Goal: Task Accomplishment & Management: Manage account settings

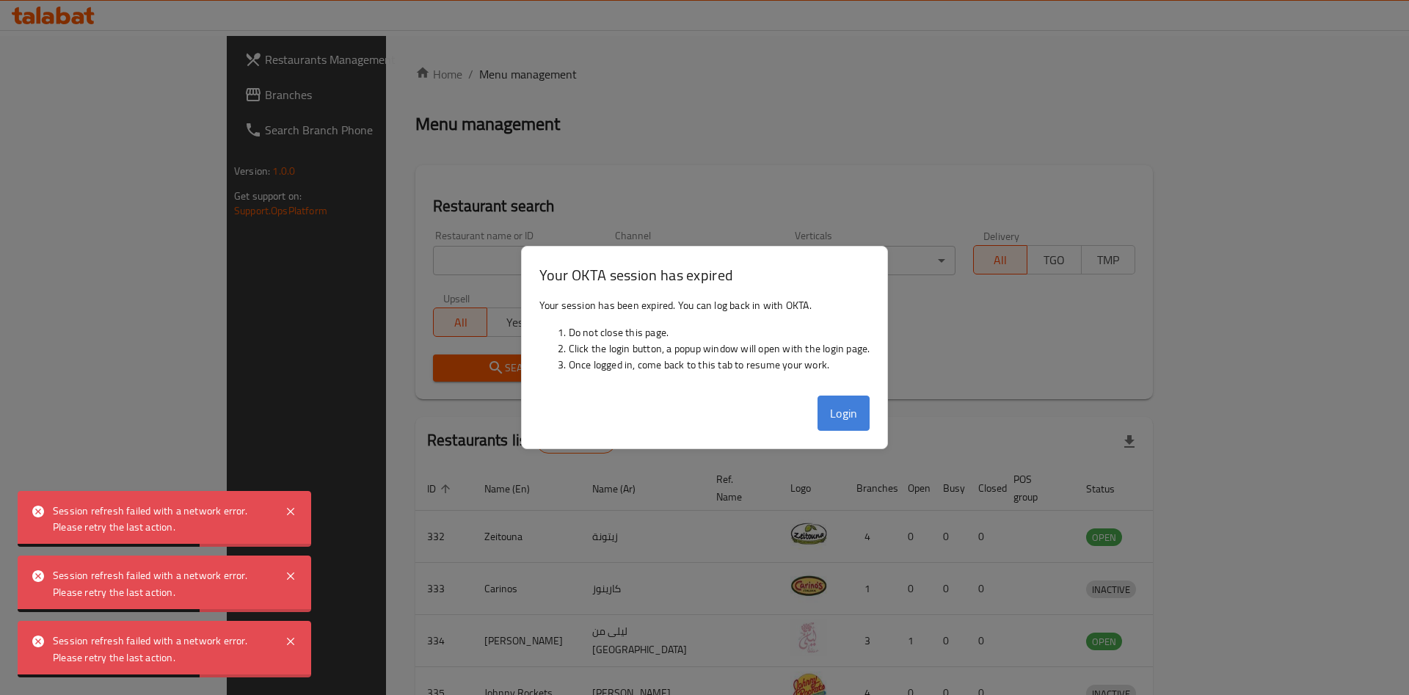
click at [845, 414] on button "Login" at bounding box center [844, 413] width 53 height 35
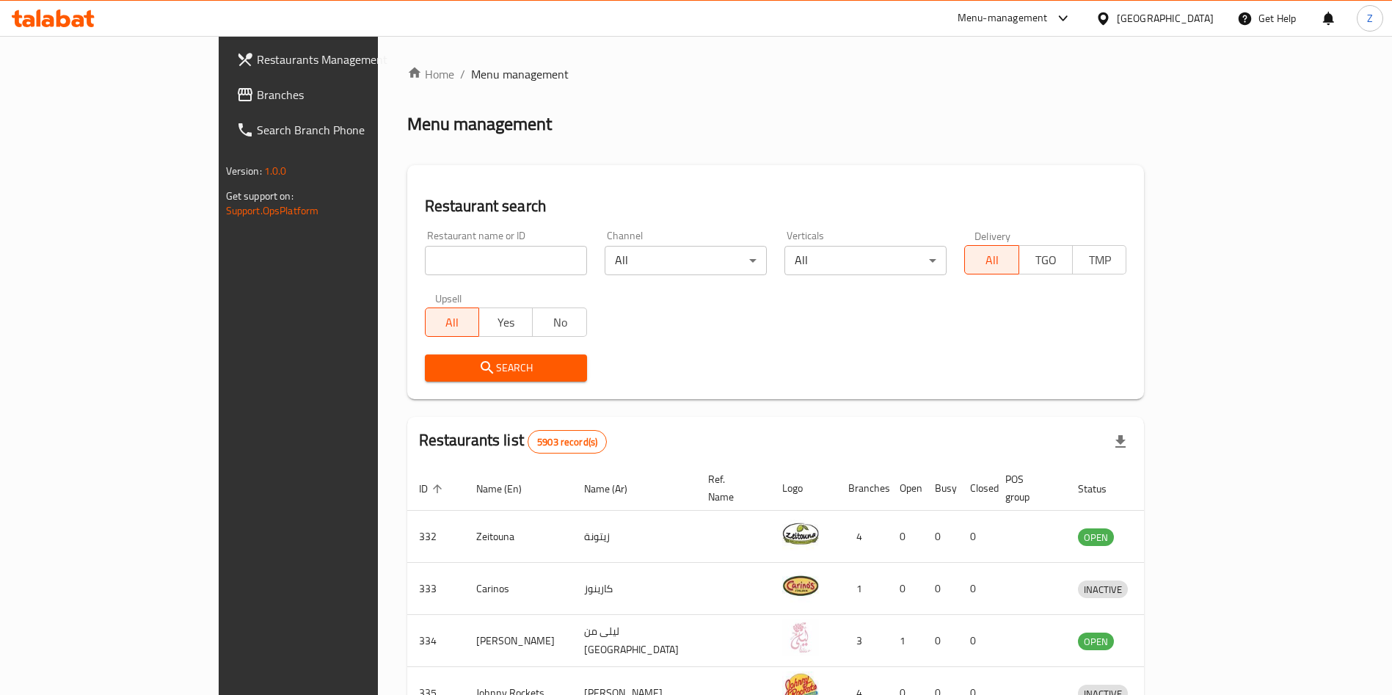
drag, startPoint x: 501, startPoint y: 328, endPoint x: 515, endPoint y: 331, distance: 13.5
click at [539, 331] on span "No" at bounding box center [560, 322] width 42 height 21
click at [431, 263] on input "search" at bounding box center [506, 260] width 162 height 29
click at [417, 353] on div "Search" at bounding box center [506, 368] width 180 height 45
click at [437, 365] on span "Search" at bounding box center [506, 368] width 139 height 18
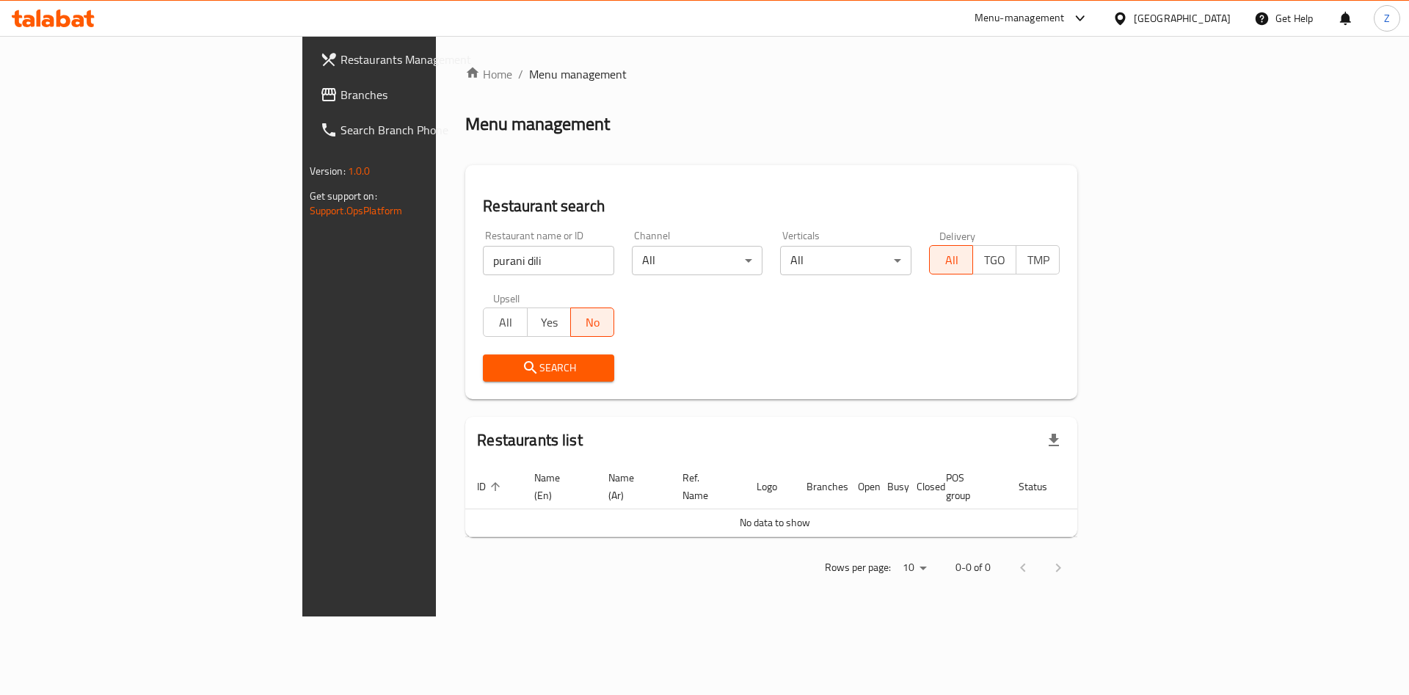
click at [483, 255] on input "purani dili" at bounding box center [548, 260] width 131 height 29
click button "Search" at bounding box center [548, 368] width 131 height 27
click at [495, 359] on span "Search" at bounding box center [549, 368] width 108 height 18
click at [483, 266] on input "[DEMOGRAPHIC_DATA]" at bounding box center [548, 260] width 131 height 29
type input "[DEMOGRAPHIC_DATA]"
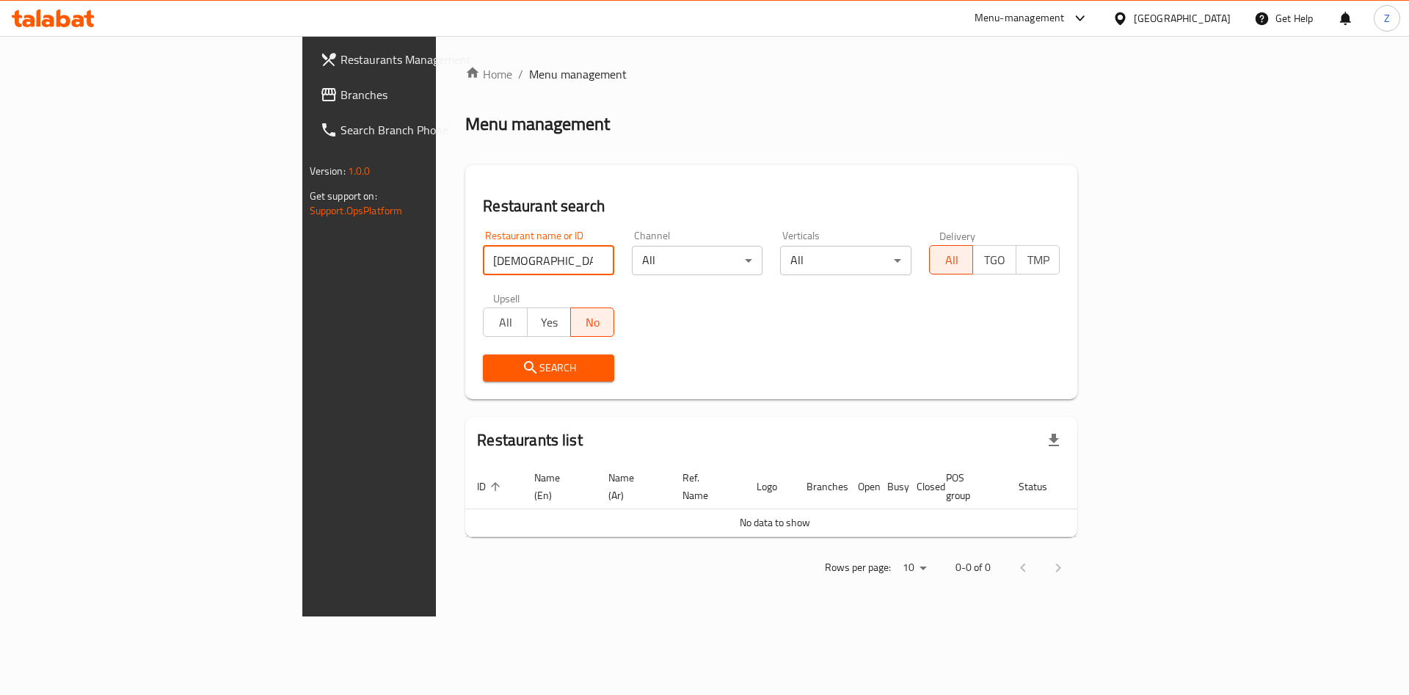
click button "Search" at bounding box center [548, 368] width 131 height 27
click at [341, 57] on span "Restaurants Management" at bounding box center [434, 60] width 186 height 18
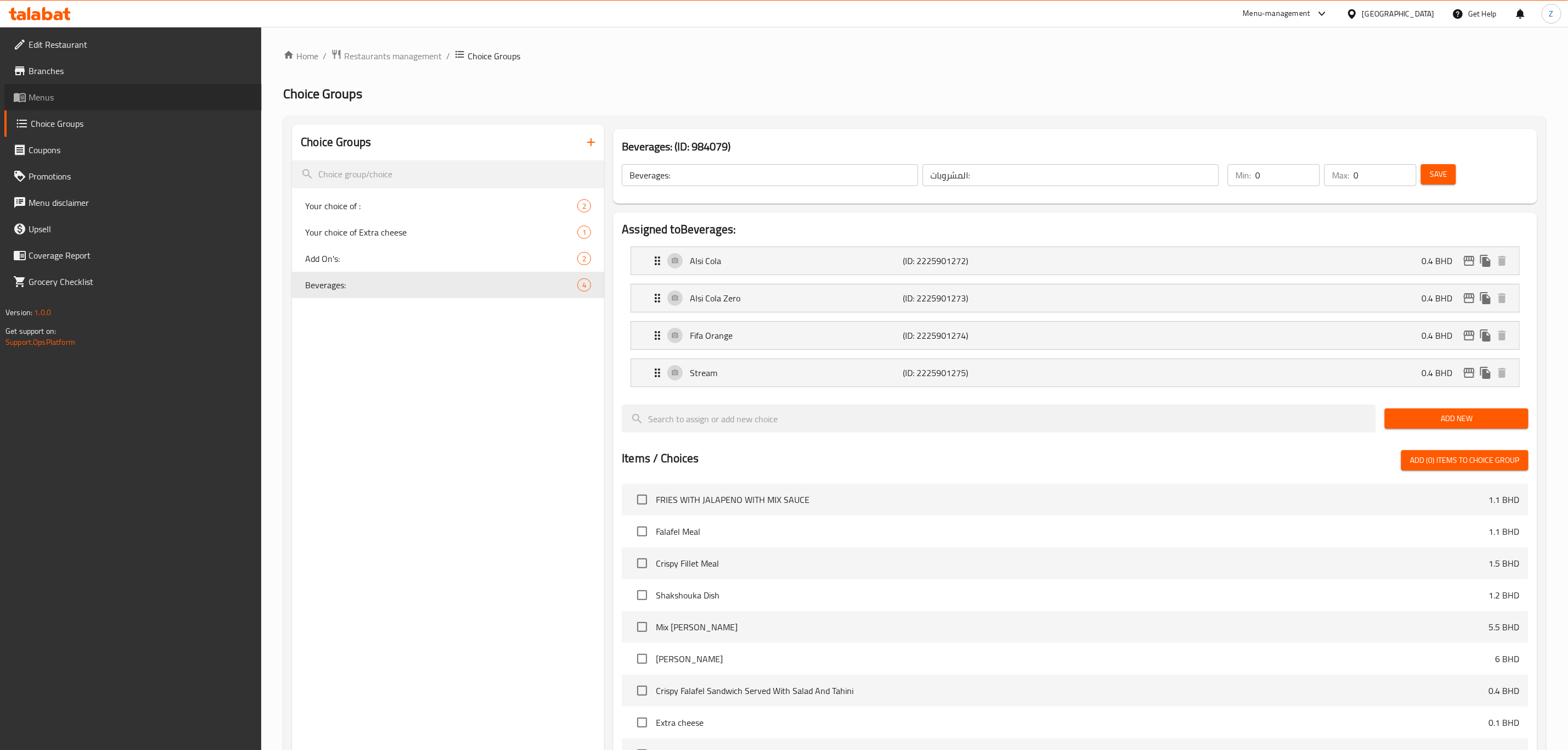
click at [66, 96] on span "Menus" at bounding box center [141, 97] width 224 height 13
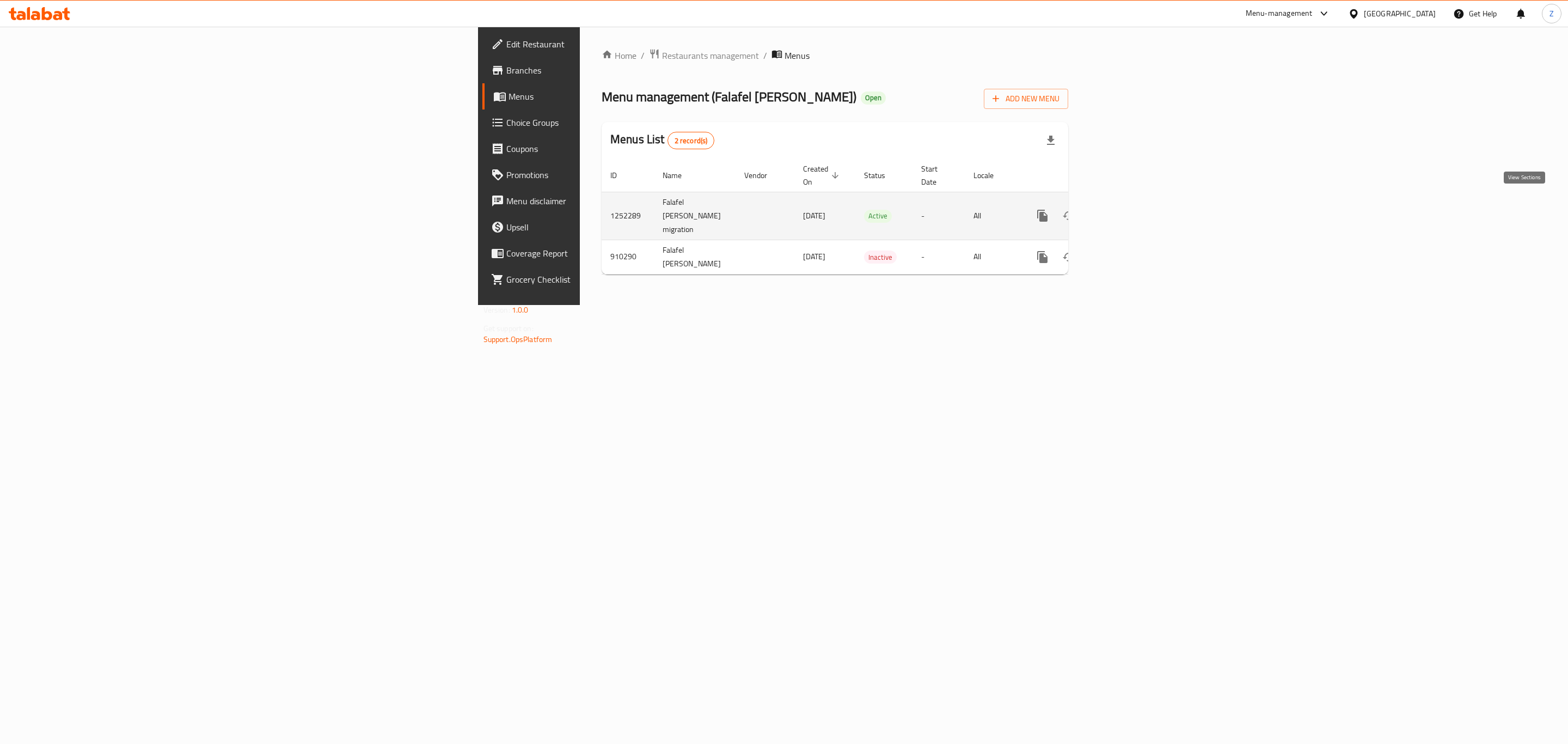
click at [1127, 209] on icon "enhanced table" at bounding box center [1121, 216] width 13 height 13
